Goal: Find specific page/section

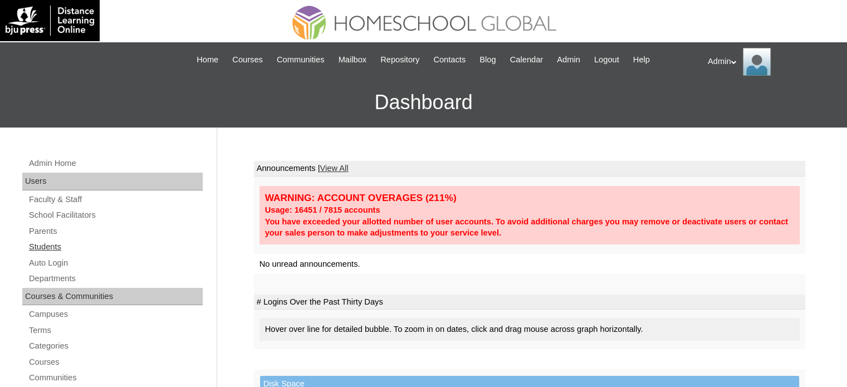
click at [38, 245] on link "Students" at bounding box center [115, 247] width 175 height 14
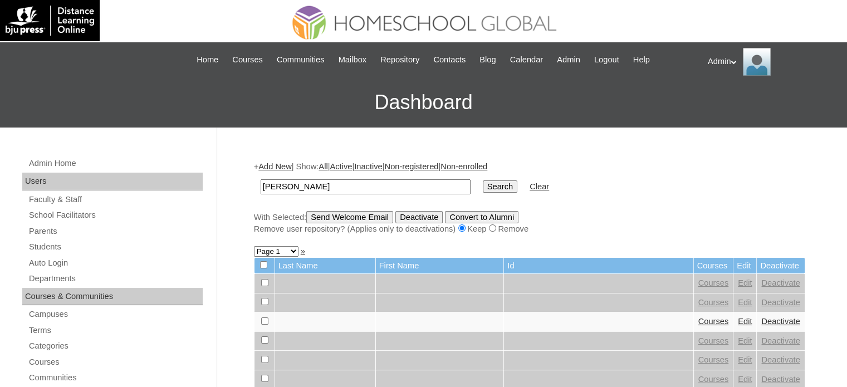
type input "mesina"
click at [483, 180] on input "Search" at bounding box center [500, 186] width 35 height 12
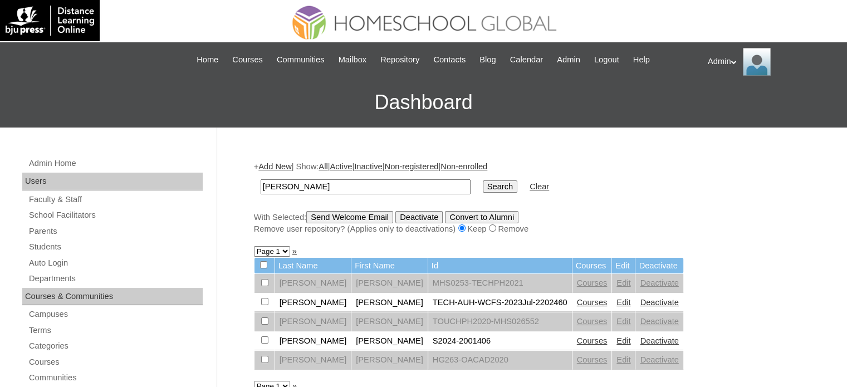
click at [577, 336] on link "Courses" at bounding box center [592, 340] width 31 height 9
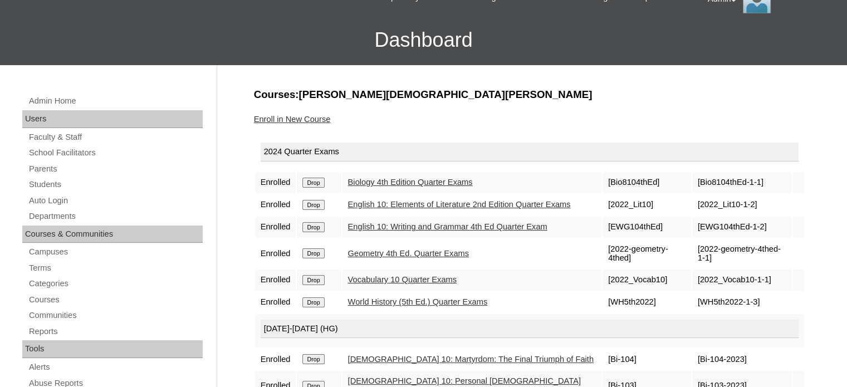
scroll to position [62, 0]
click at [407, 178] on link "Biology 4th Edition Quarter Exams" at bounding box center [410, 182] width 125 height 9
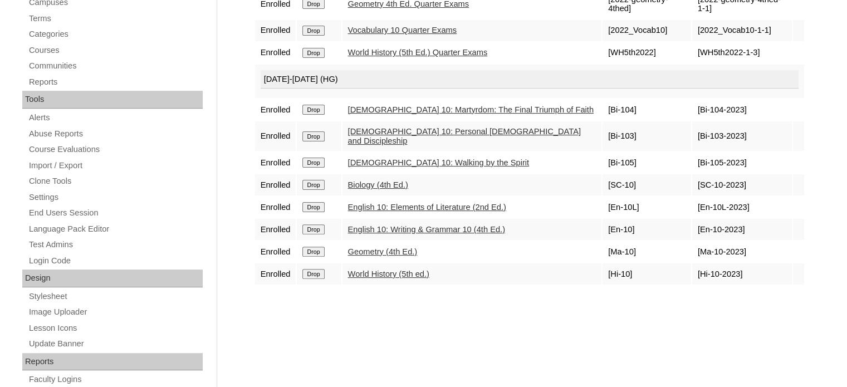
scroll to position [312, 0]
click at [392, 247] on link "Geometry (4th Ed.)" at bounding box center [383, 251] width 70 height 9
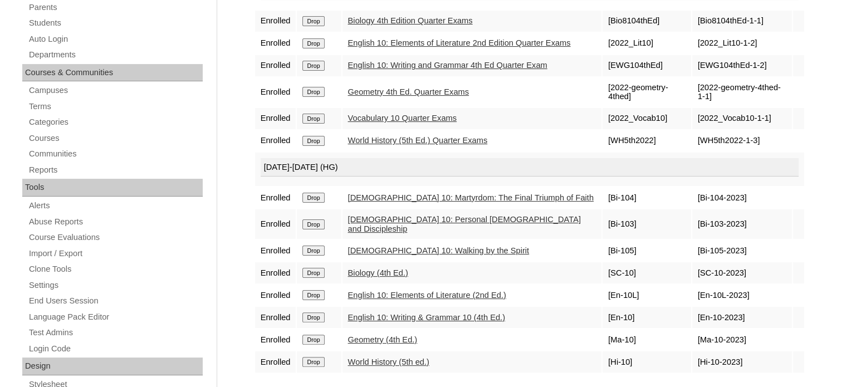
scroll to position [223, 0]
click at [408, 71] on link "English 10: Writing and Grammar 4th Ed Quarter Exam" at bounding box center [447, 66] width 199 height 9
click at [403, 146] on link "World History (5th Ed.) Quarter Exams" at bounding box center [418, 141] width 140 height 9
click at [453, 15] on td "Biology 4th Edition Quarter Exams" at bounding box center [471, 22] width 259 height 21
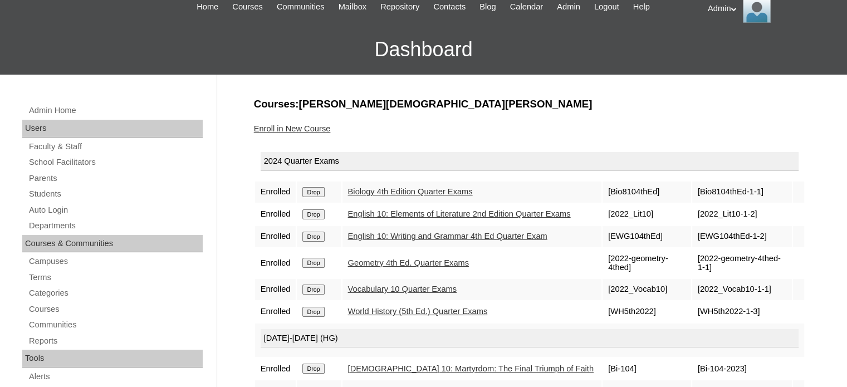
scroll to position [36, 0]
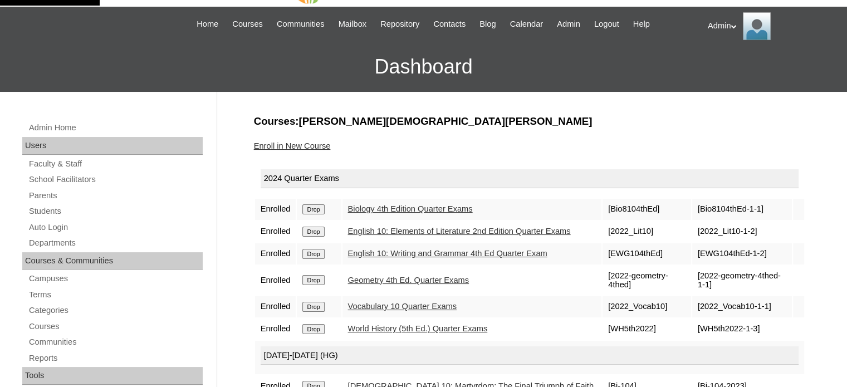
click at [406, 284] on link "Geometry 4th Ed. Quarter Exams" at bounding box center [408, 279] width 121 height 9
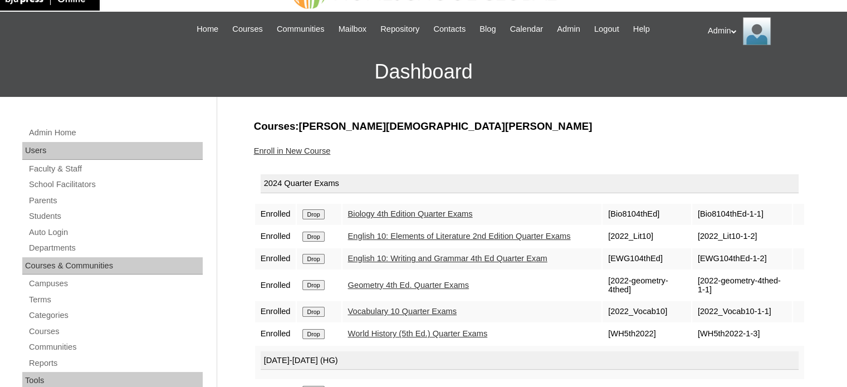
scroll to position [0, 0]
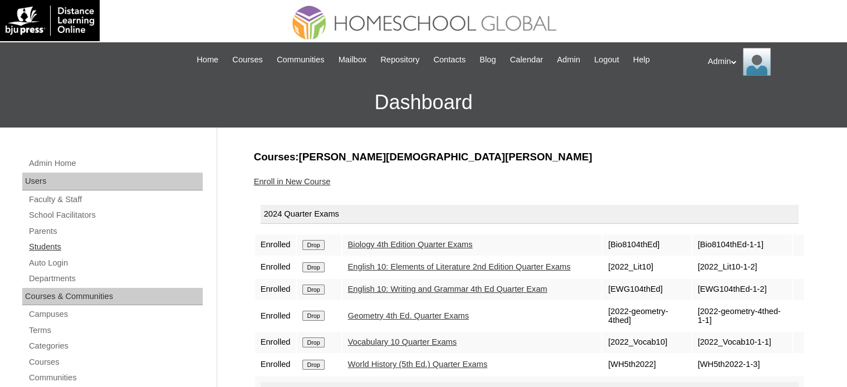
click at [55, 249] on link "Students" at bounding box center [115, 247] width 175 height 14
